Goal: Find specific page/section: Find specific page/section

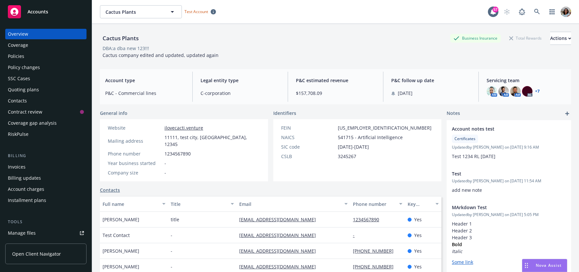
click at [28, 251] on span "Open Client Navigator" at bounding box center [36, 253] width 49 height 7
click at [540, 9] on link at bounding box center [536, 11] width 13 height 13
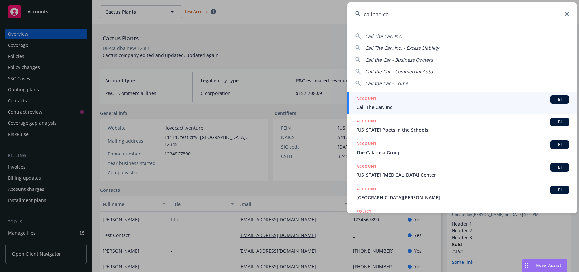
type input "call the ca"
click at [411, 102] on div "ACCOUNT BI" at bounding box center [462, 99] width 212 height 9
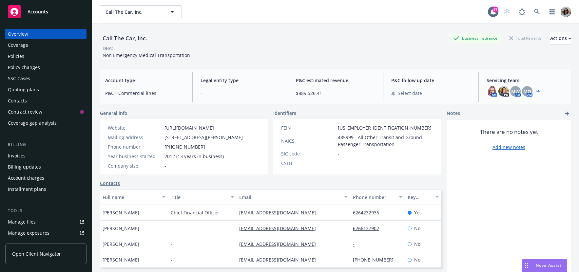
click at [32, 256] on span "Open Client Navigator" at bounding box center [36, 253] width 49 height 7
